Goal: Transaction & Acquisition: Purchase product/service

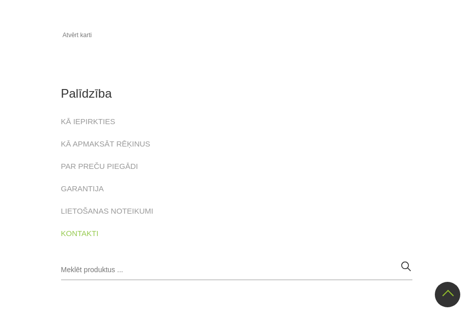
scroll to position [1324, 0]
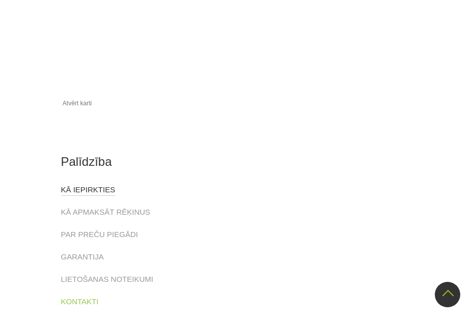
click at [80, 184] on link "KĀ IEPIRKTIES" at bounding box center [88, 190] width 55 height 12
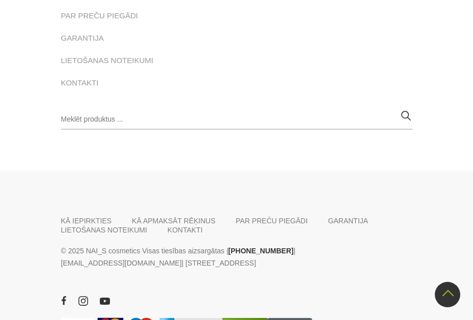
scroll to position [560, 0]
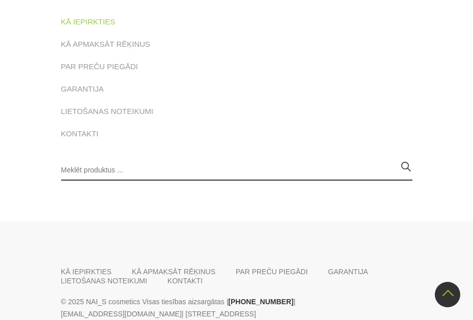
click at [133, 171] on input "search" at bounding box center [236, 170] width 351 height 20
type input "gēla nagu dehidrators"
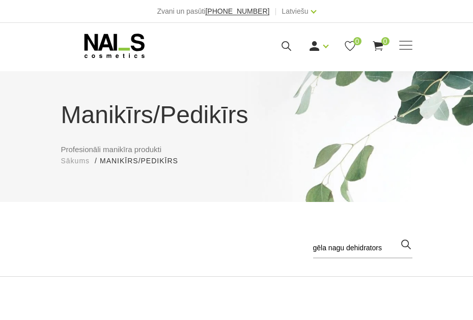
drag, startPoint x: 392, startPoint y: 251, endPoint x: 309, endPoint y: 253, distance: 83.6
click at [309, 253] on div "Populārākie vispirms Jaunumi Lētākais vispirms Dārgākais vispirms Populārākie v…" at bounding box center [236, 252] width 351 height 28
type input "gēla nagu praimeris"
